Goal: Task Accomplishment & Management: Manage account settings

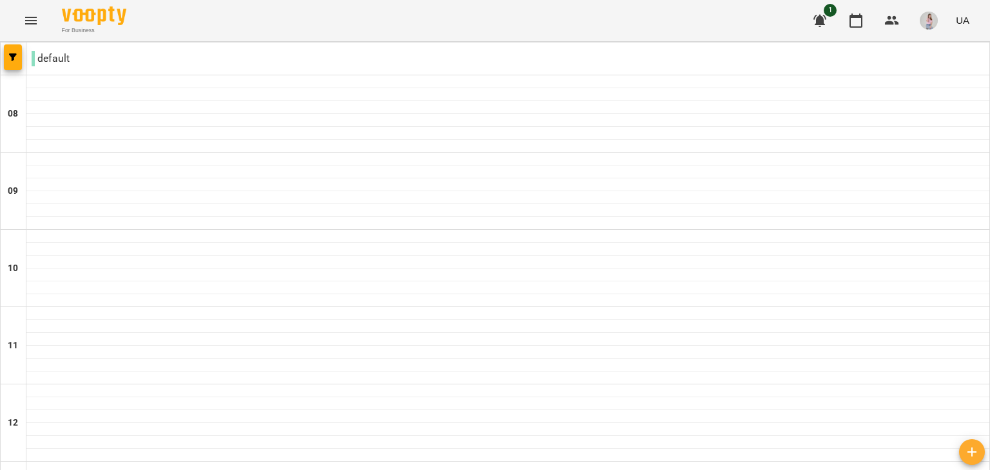
scroll to position [322, 0]
type input "**********"
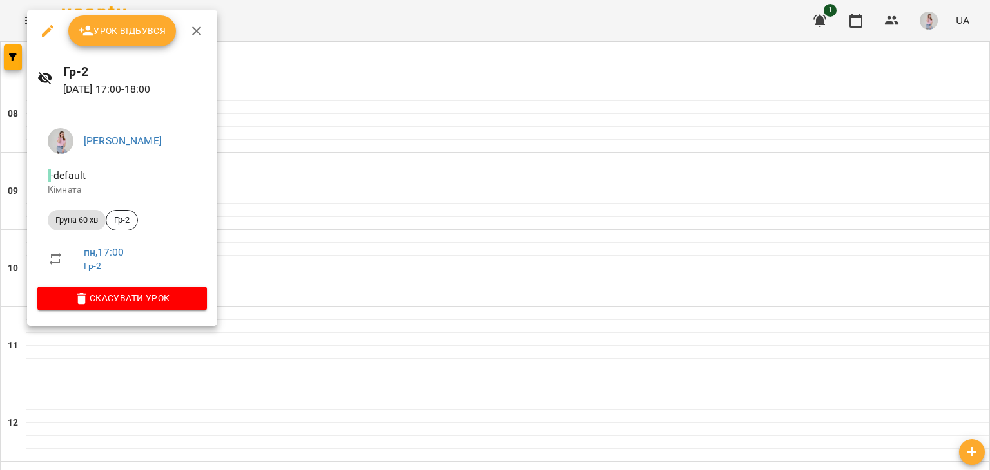
click at [128, 44] on button "Урок відбувся" at bounding box center [122, 30] width 108 height 31
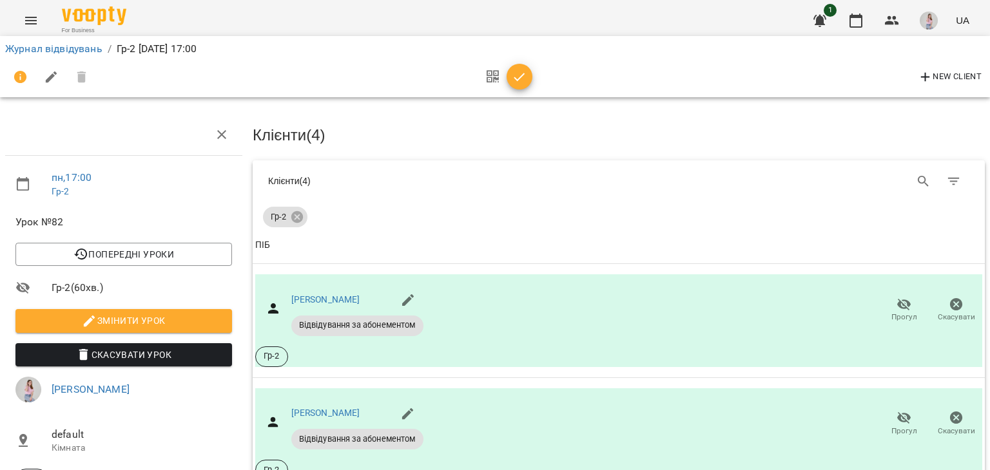
click at [522, 70] on icon "button" at bounding box center [519, 77] width 15 height 15
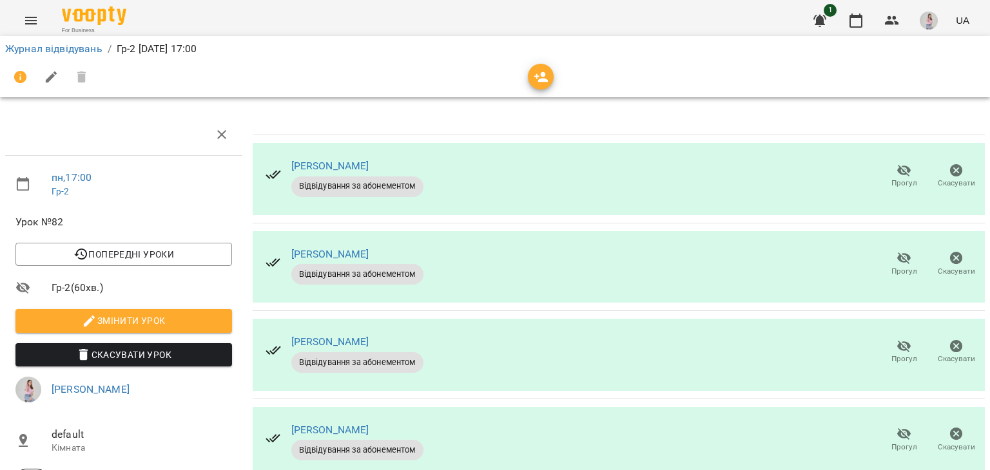
scroll to position [111, 0]
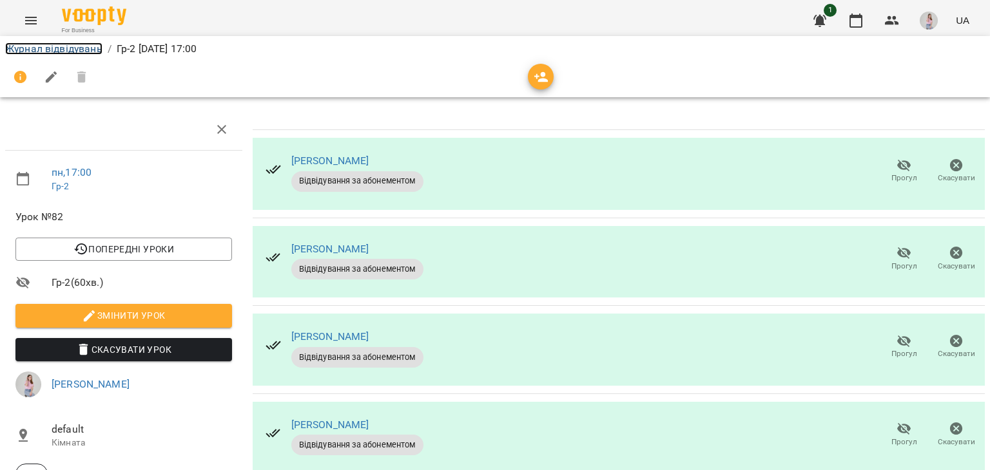
click at [86, 47] on link "Журнал відвідувань" at bounding box center [53, 49] width 97 height 12
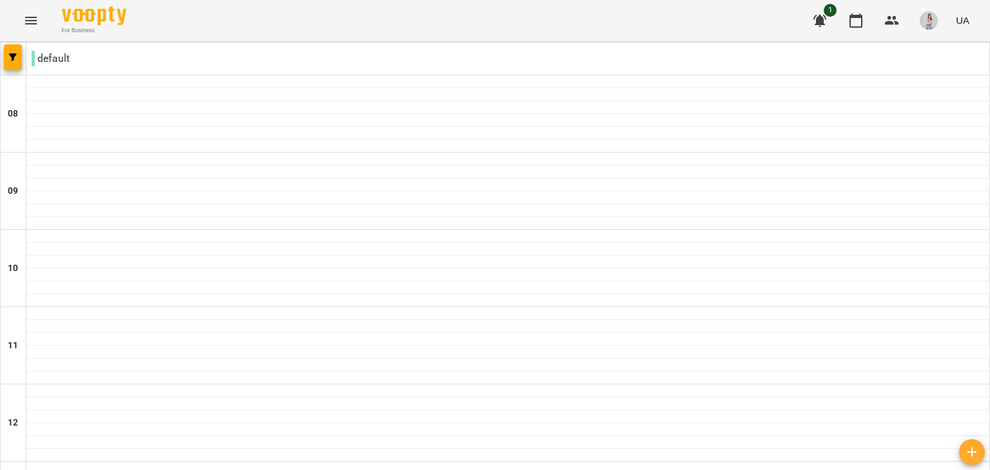
scroll to position [773, 0]
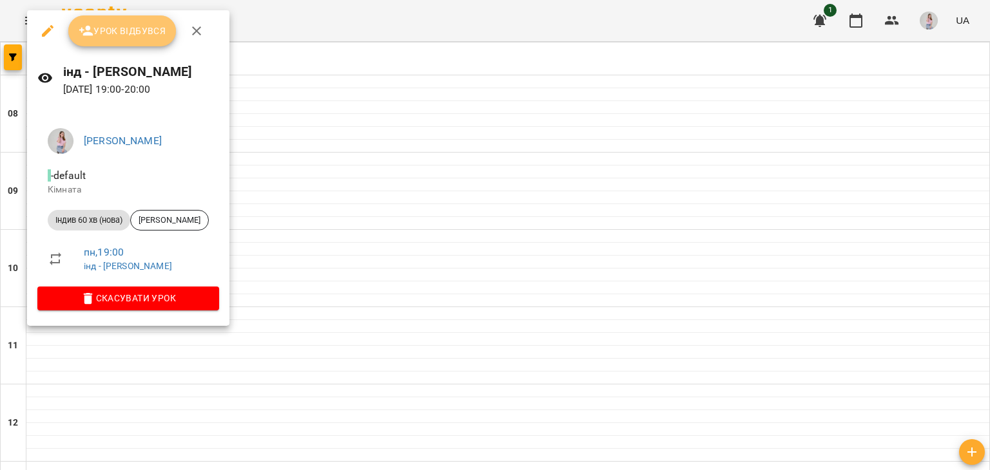
click at [124, 39] on button "Урок відбувся" at bounding box center [122, 30] width 108 height 31
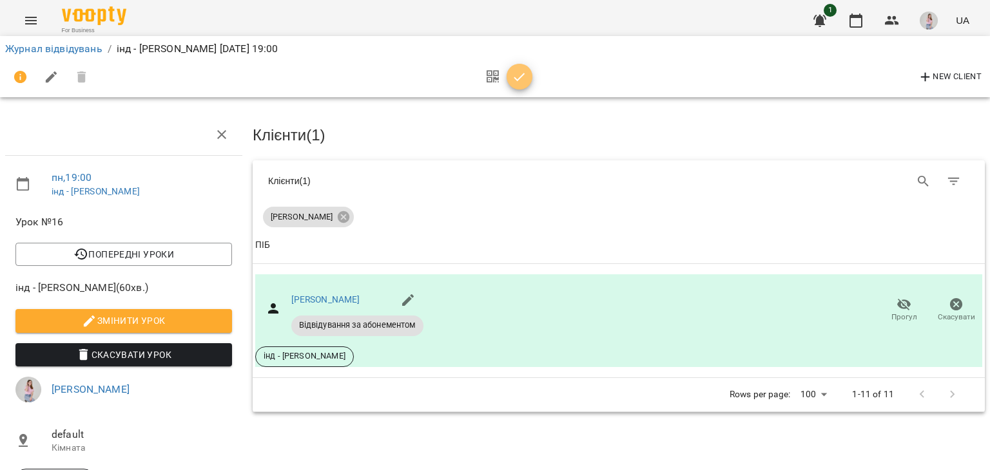
click at [514, 75] on icon "button" at bounding box center [519, 77] width 15 height 15
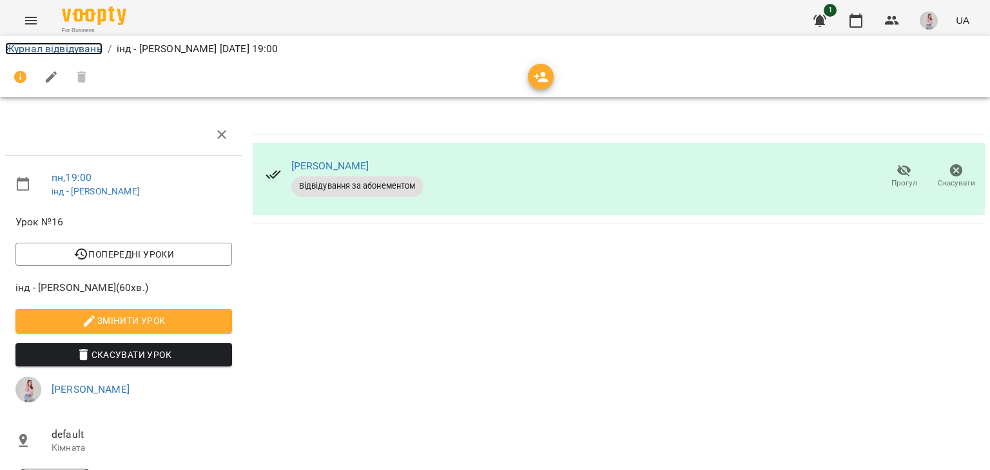
click at [65, 52] on link "Журнал відвідувань" at bounding box center [53, 49] width 97 height 12
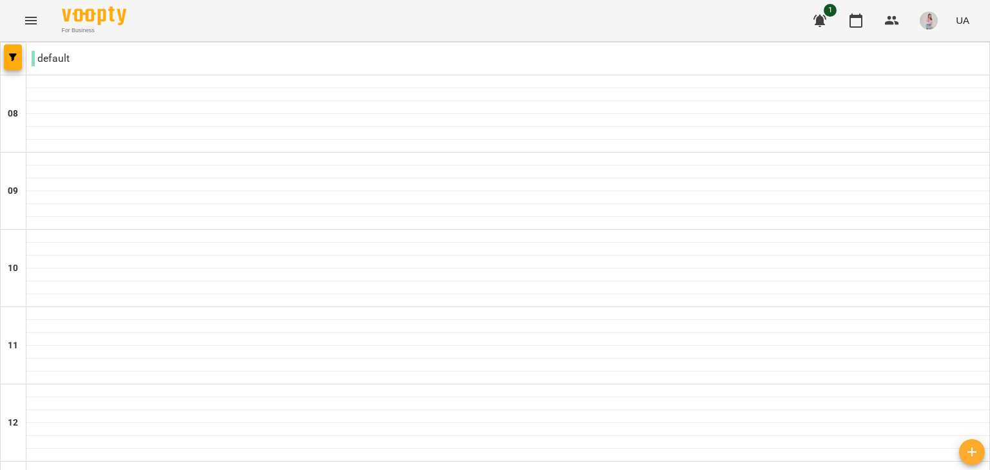
scroll to position [644, 0]
